Goal: Task Accomplishment & Management: Complete application form

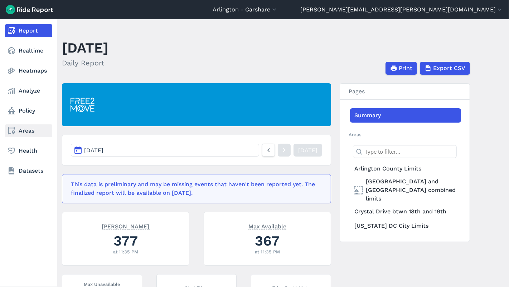
click at [18, 131] on link "Areas" at bounding box center [28, 131] width 47 height 13
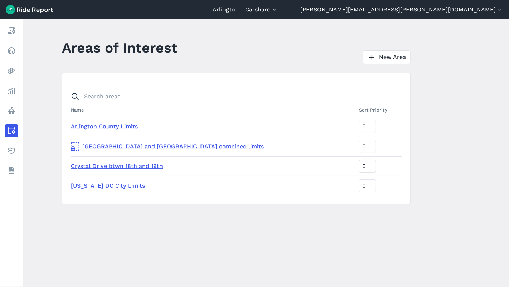
click at [278, 9] on button "Arlington - Carshare" at bounding box center [245, 9] width 65 height 9
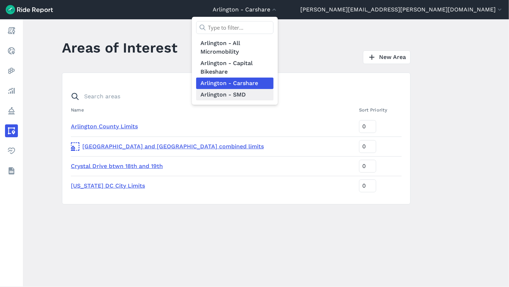
click at [273, 94] on link "Arlington - SMD" at bounding box center [234, 94] width 77 height 11
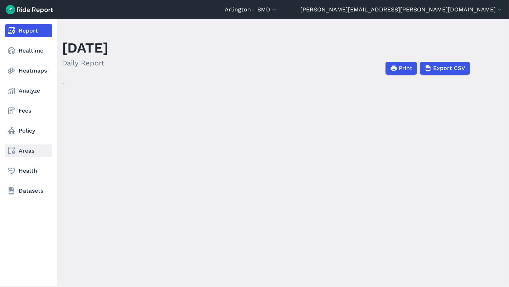
click at [24, 152] on link "Areas" at bounding box center [28, 151] width 47 height 13
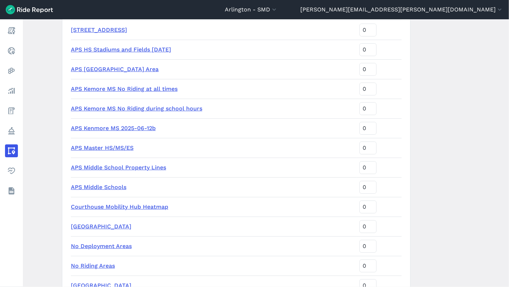
scroll to position [833, 0]
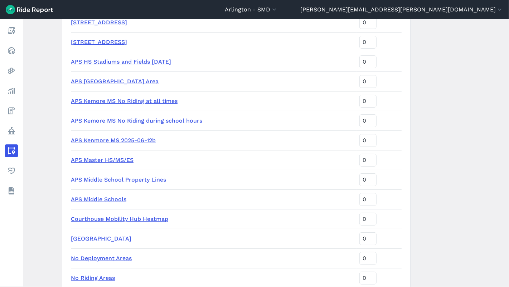
click at [118, 62] on link "APS HS Stadiums and Fields [DATE]" at bounding box center [121, 61] width 100 height 7
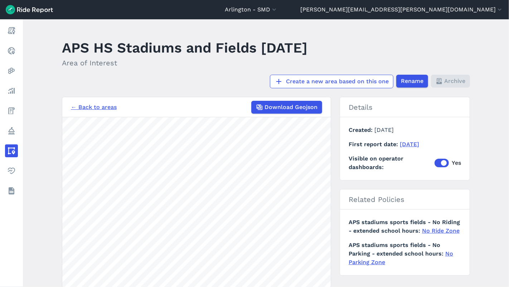
click at [166, 90] on main "APS HS Stadiums and Fields [DATE] Area of Interest Create a new area based on t…" at bounding box center [266, 153] width 486 height 268
click at [208, 287] on html "[GEOGRAPHIC_DATA] - SMD [GEOGRAPHIC_DATA] - All Micromobility [GEOGRAPHIC_DATA]…" at bounding box center [254, 143] width 509 height 287
click at [338, 79] on link "Create a new area based on this one" at bounding box center [331, 82] width 123 height 14
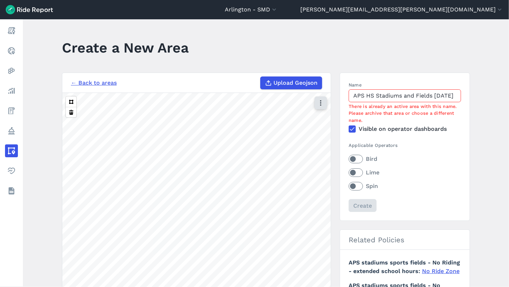
click at [320, 102] on icon "button" at bounding box center [320, 102] width 7 height 7
click at [288, 135] on label "Satellite" at bounding box center [285, 133] width 40 height 15
click at [265, 106] on input "Satellite" at bounding box center [265, 103] width 0 height 5
click at [449, 194] on div "Name APS HS Stadiums and Fields [DATE] There is already an active area with thi…" at bounding box center [404, 147] width 112 height 131
click at [488, 192] on main "Create a New Area ← Back to areas Upload Geojson Revert geometry 50 ft Name APS…" at bounding box center [266, 153] width 486 height 268
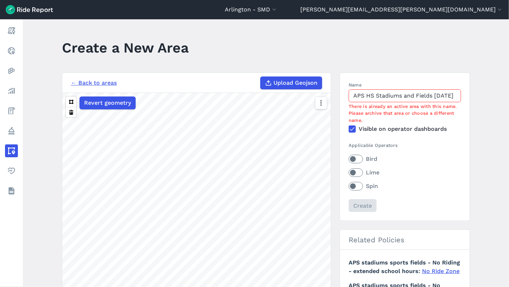
click at [168, 69] on main "Create a New Area ← Back to areas Upload Geojson Revert geometry 1000 ft Name A…" at bounding box center [266, 153] width 486 height 268
drag, startPoint x: 442, startPoint y: 96, endPoint x: 465, endPoint y: 97, distance: 23.6
click at [465, 97] on section "Name APS HS Stadiums and Fields [DATE] There is already an active area with thi…" at bounding box center [405, 147] width 130 height 148
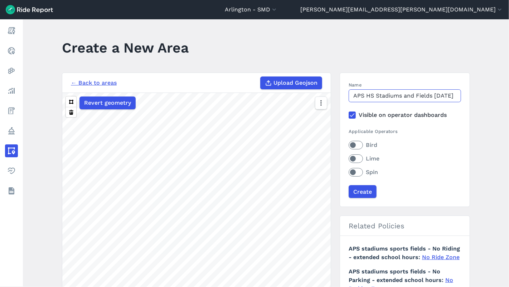
scroll to position [0, 11]
type input "APS HS Stadiums and Fields [DATE]"
click at [358, 146] on label "Bird" at bounding box center [404, 145] width 112 height 9
click at [348, 146] on input "Bird" at bounding box center [348, 143] width 0 height 5
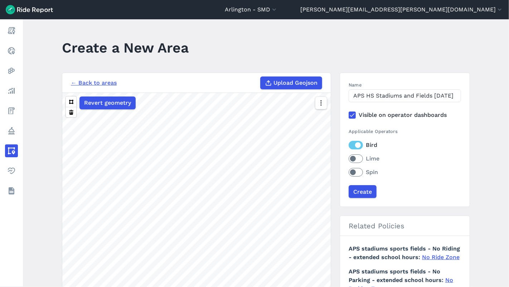
click at [358, 162] on label "Lime" at bounding box center [404, 159] width 112 height 9
click at [348, 159] on input "Lime" at bounding box center [348, 157] width 0 height 5
click at [357, 173] on label "Spin" at bounding box center [404, 172] width 112 height 9
click at [348, 173] on input "Spin" at bounding box center [348, 170] width 0 height 5
click at [361, 191] on input "Create" at bounding box center [362, 191] width 28 height 13
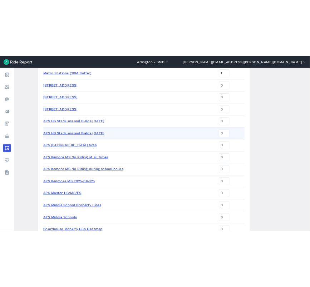
scroll to position [820, 0]
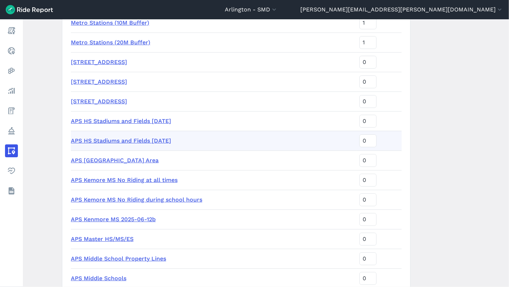
click at [165, 141] on link "APS HS Stadiums and Fields [DATE]" at bounding box center [121, 140] width 100 height 7
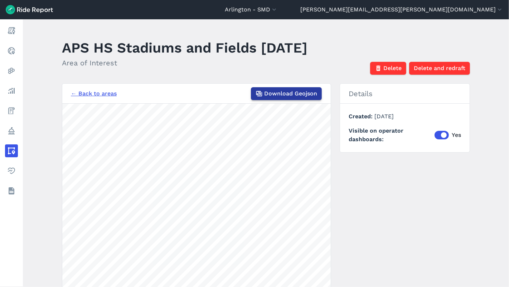
click at [283, 94] on span "Download Geojson" at bounding box center [290, 93] width 53 height 9
